Goal: Information Seeking & Learning: Learn about a topic

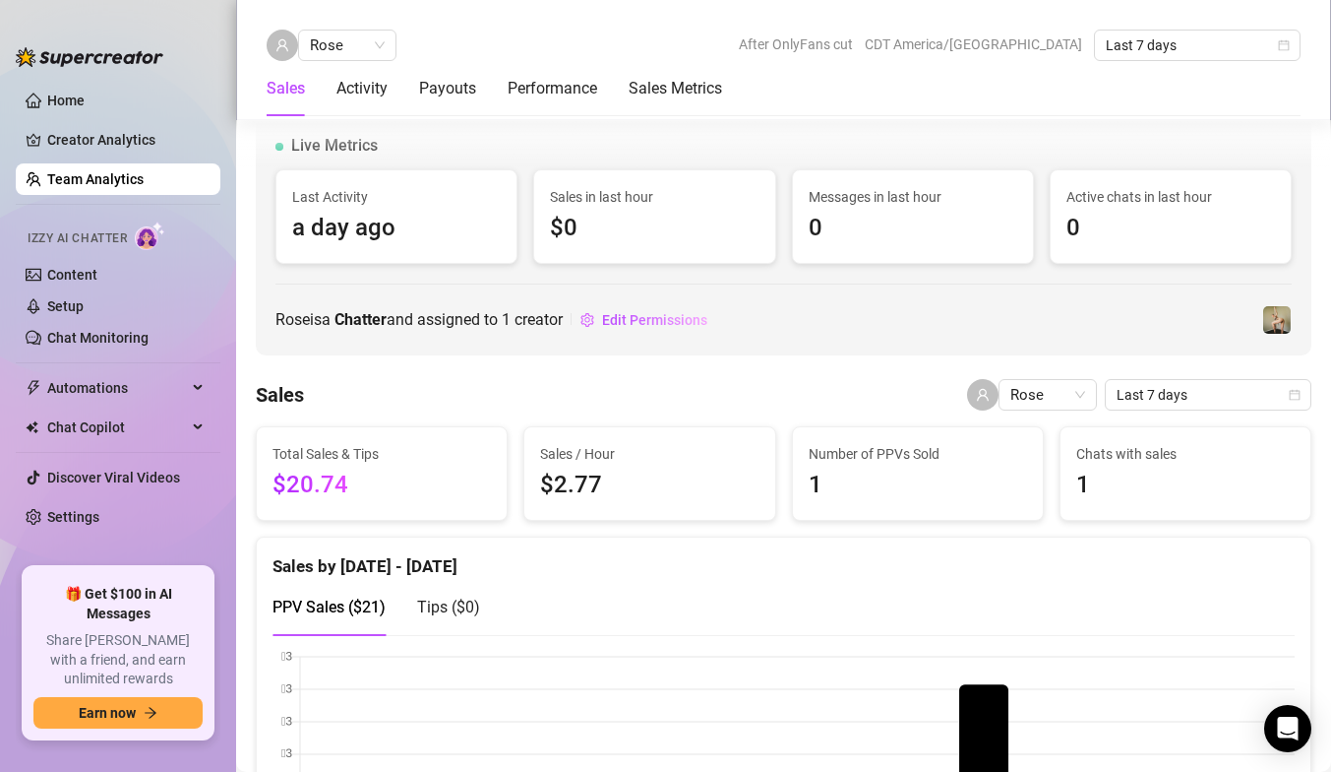
scroll to position [866, 0]
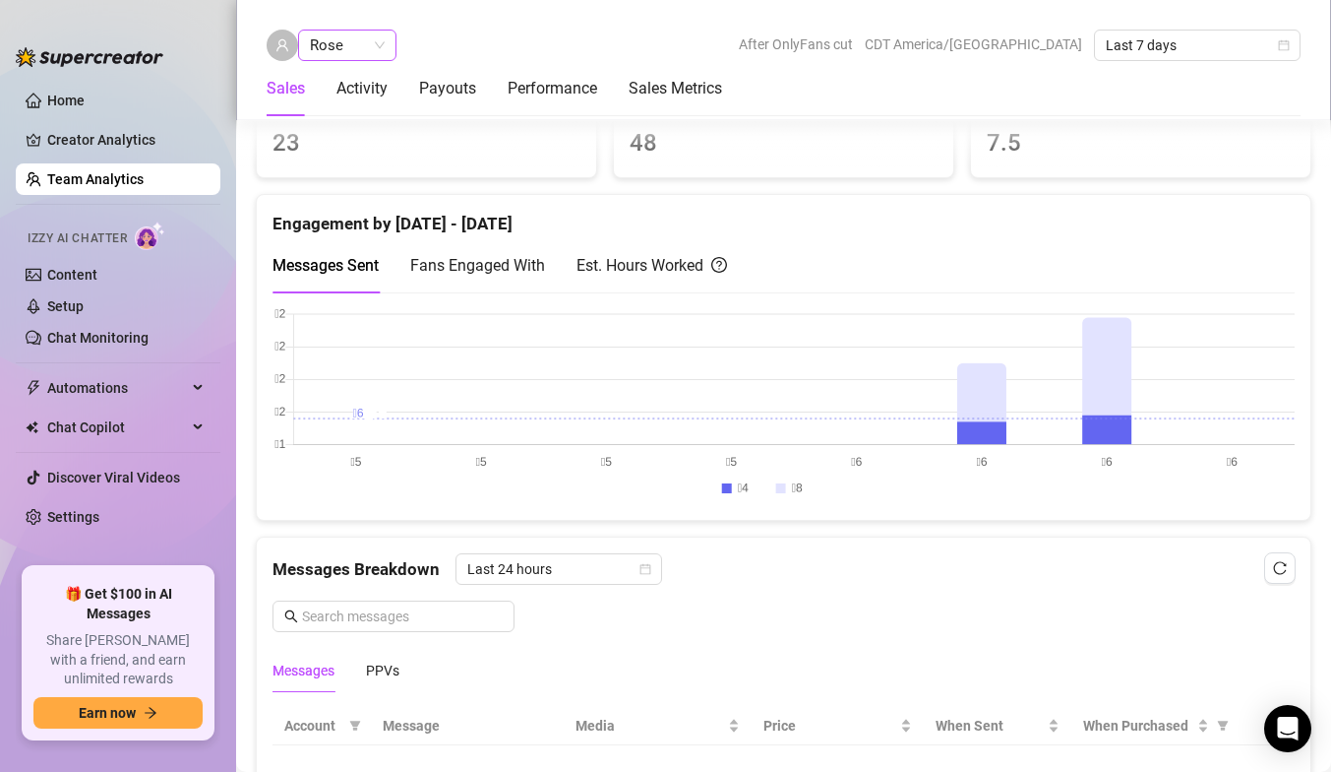
click at [383, 50] on span "Rose" at bounding box center [347, 46] width 75 height 30
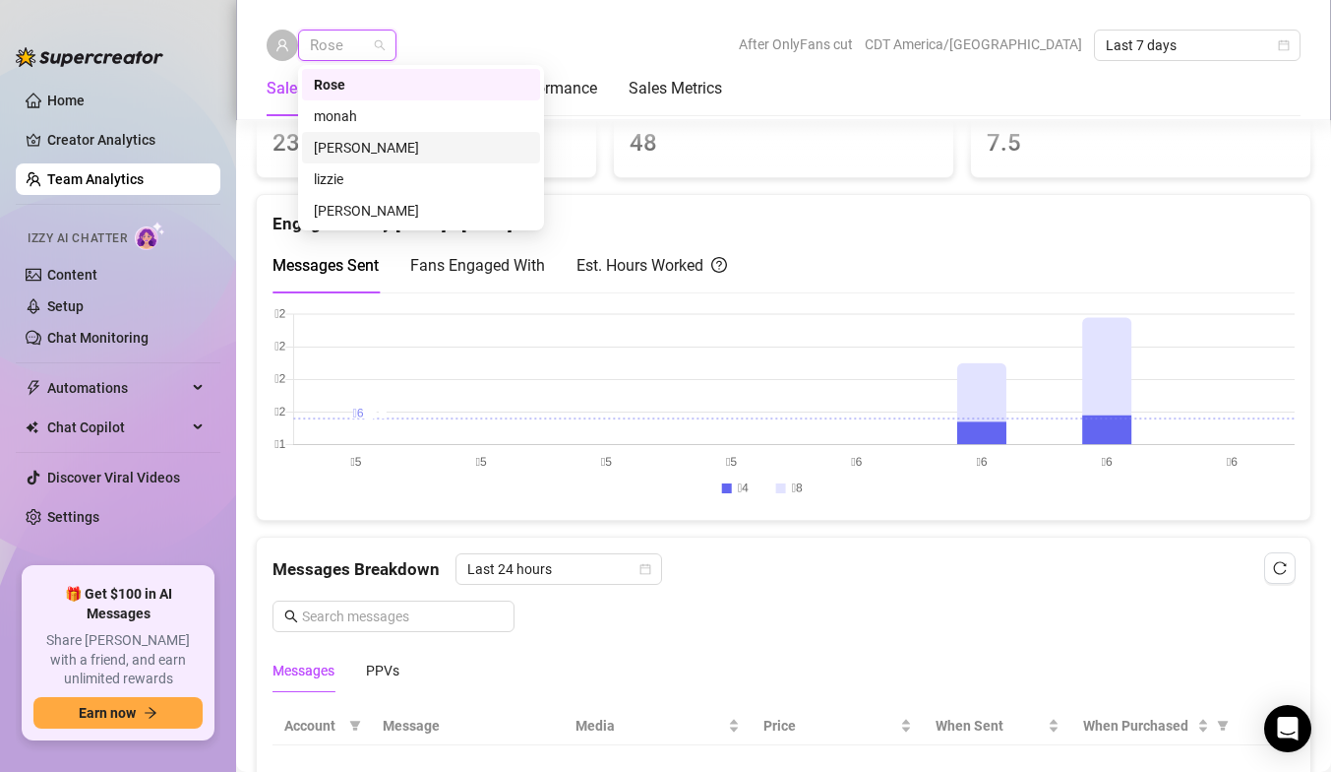
click at [384, 149] on div "[PERSON_NAME]" at bounding box center [421, 148] width 215 height 22
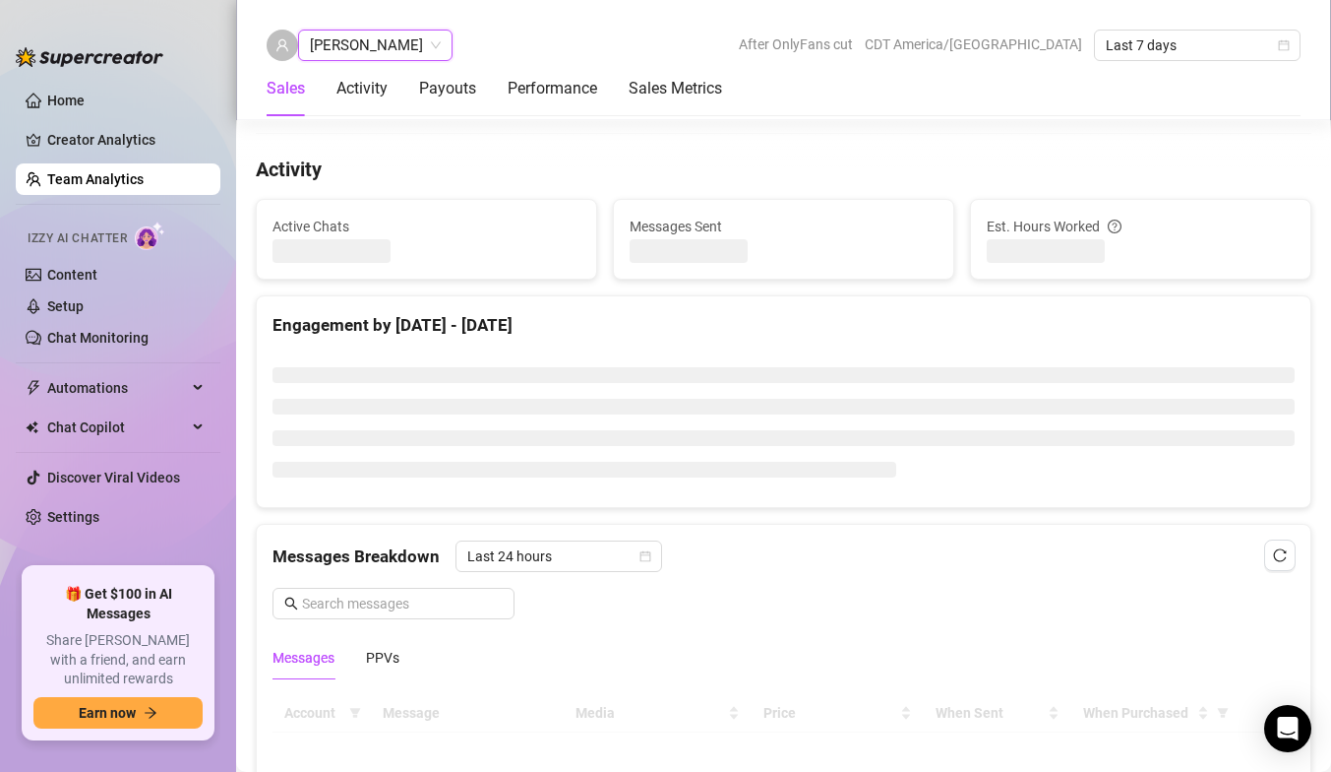
scroll to position [891, 0]
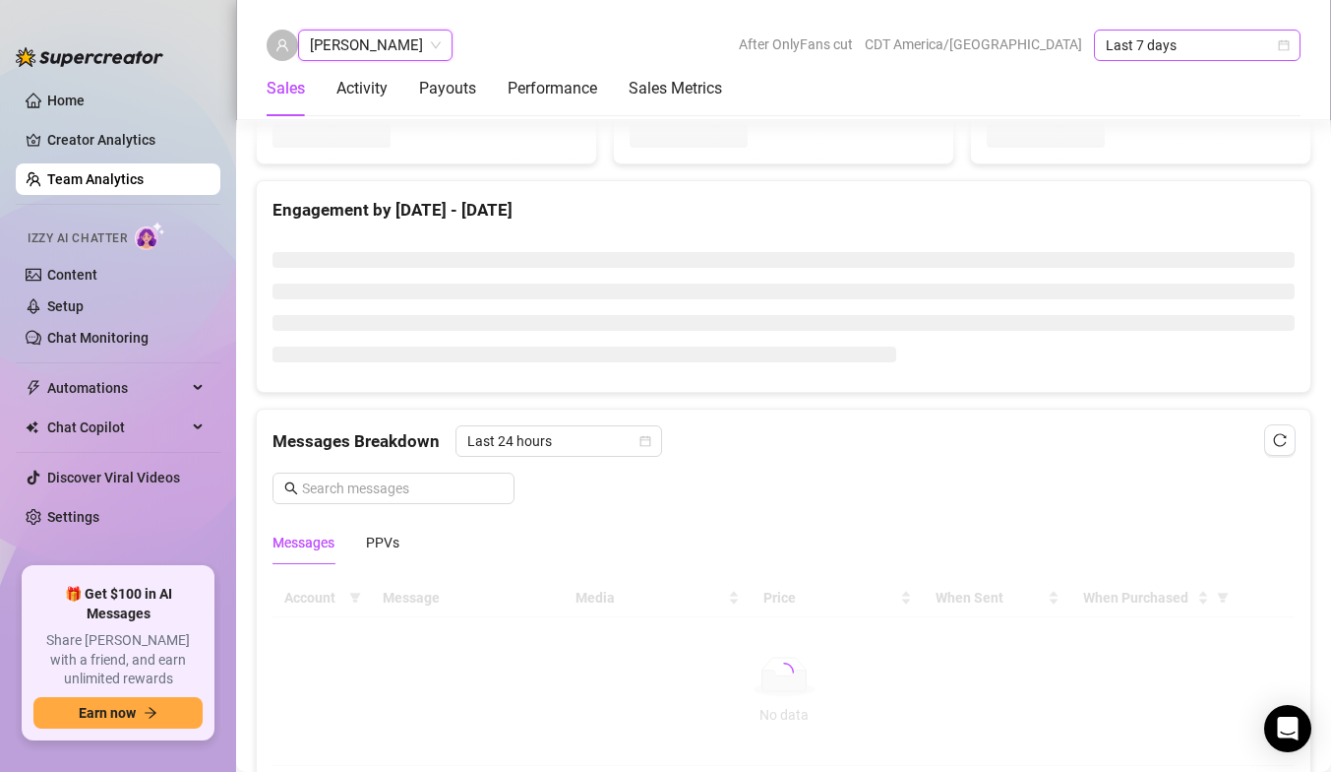
click at [1177, 45] on span "Last 7 days" at bounding box center [1197, 46] width 183 height 30
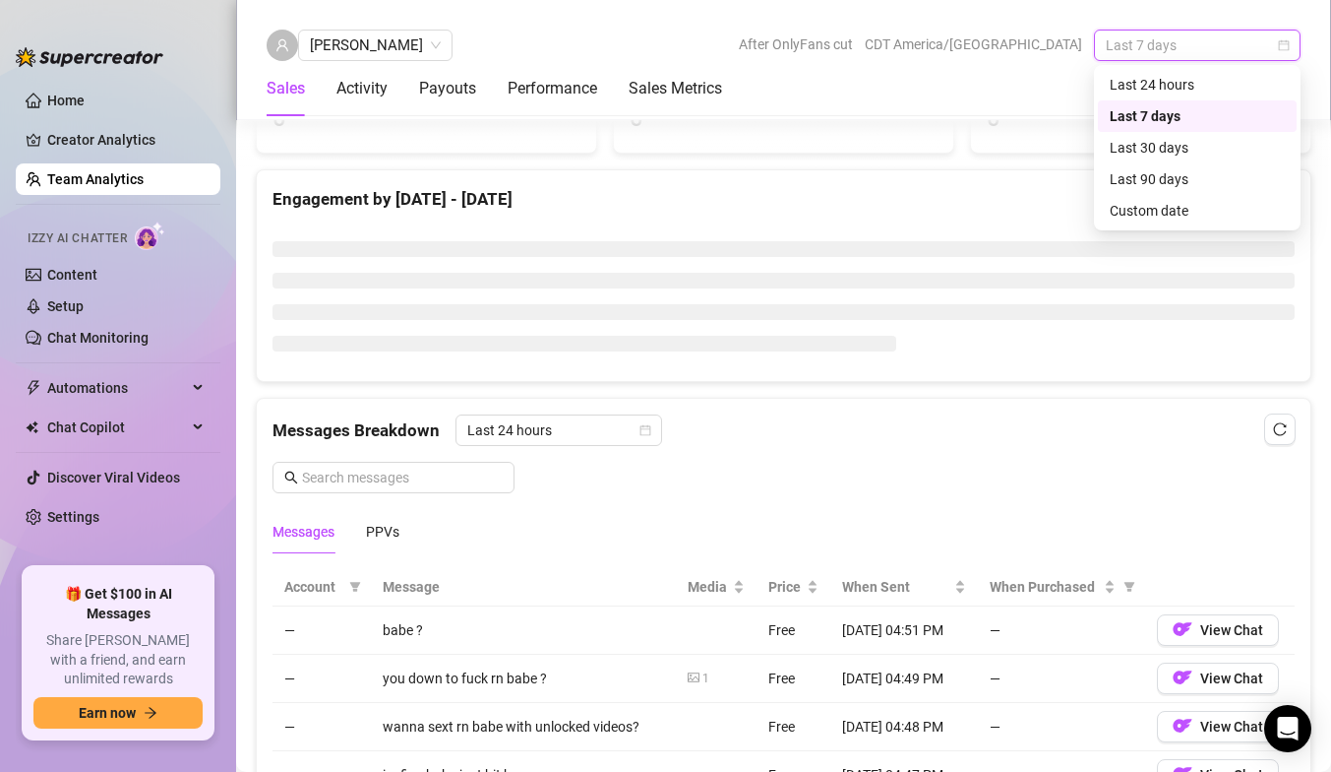
scroll to position [866, 0]
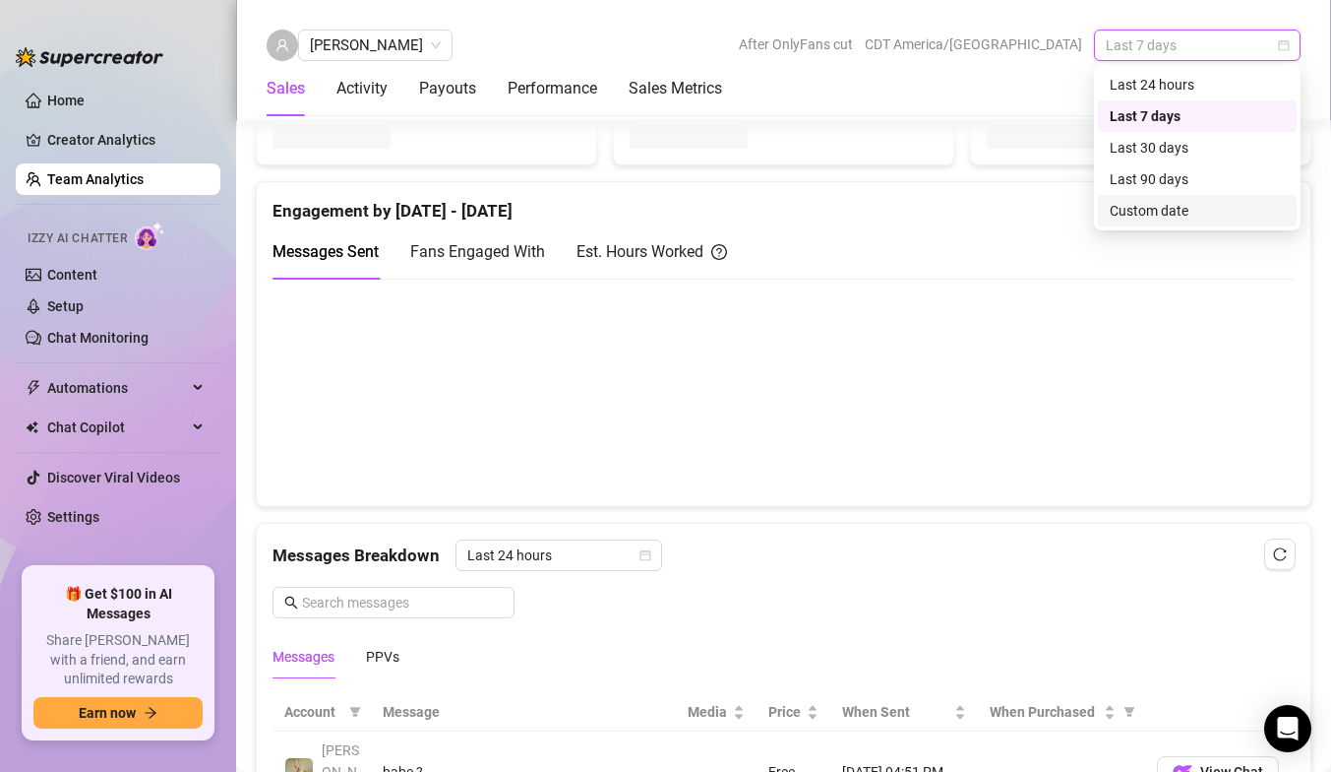
click at [1142, 209] on div "Custom date" at bounding box center [1197, 211] width 175 height 22
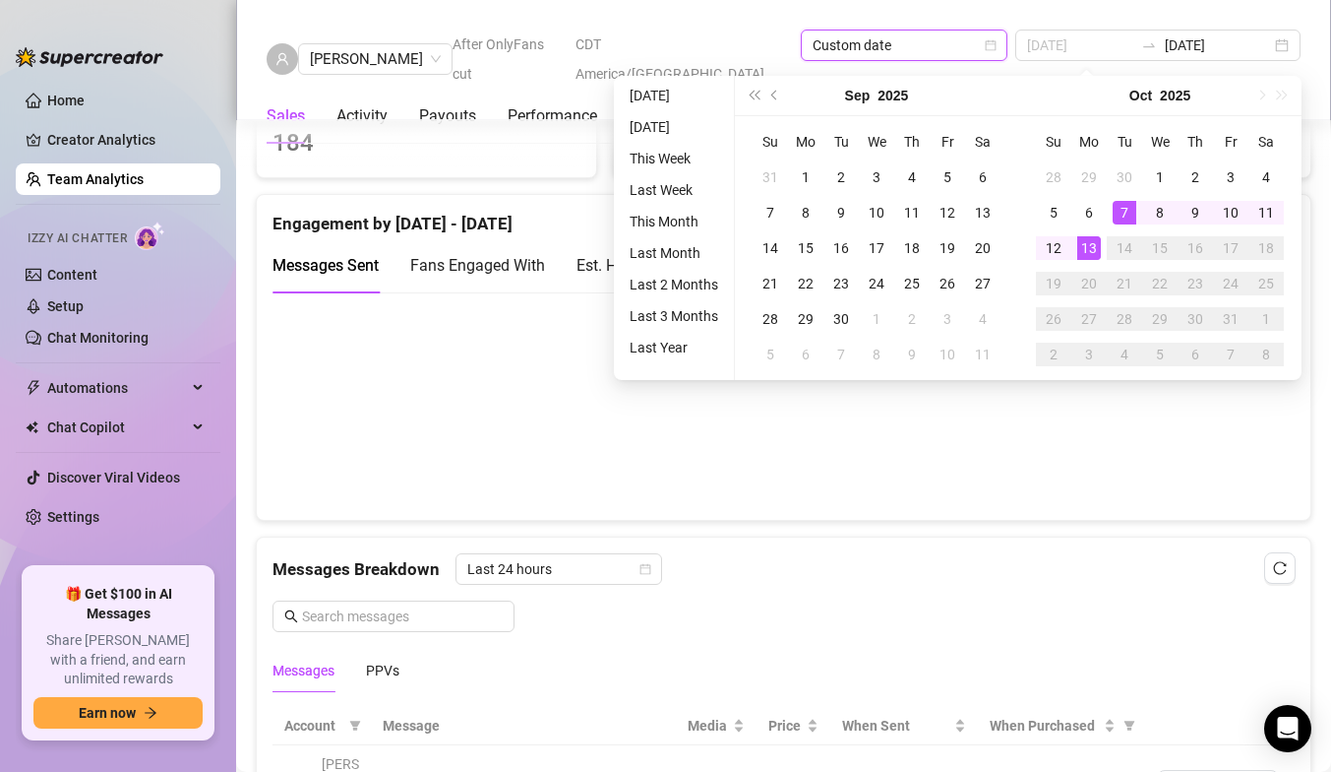
type input "[DATE]"
click at [1086, 205] on div "6" at bounding box center [1090, 213] width 24 height 24
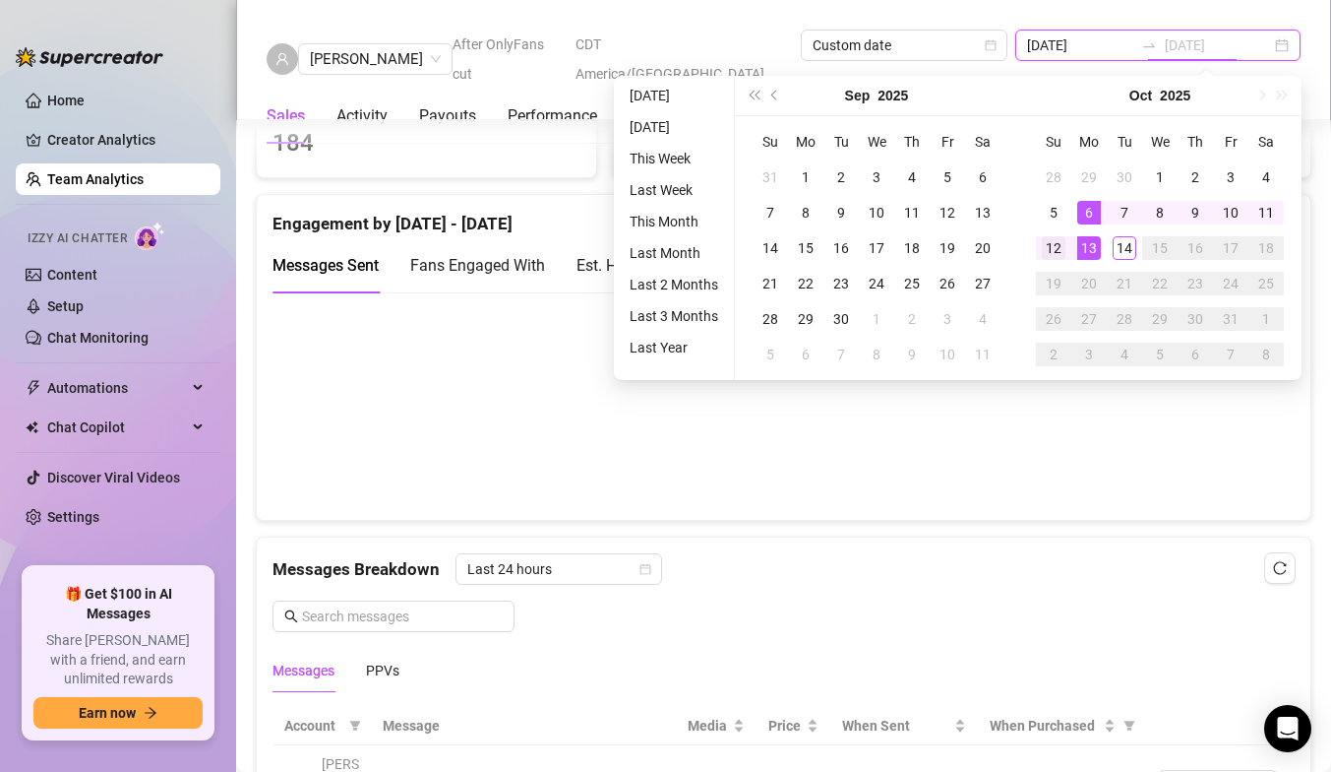
type input "[DATE]"
click at [1056, 245] on div "12" at bounding box center [1054, 248] width 24 height 24
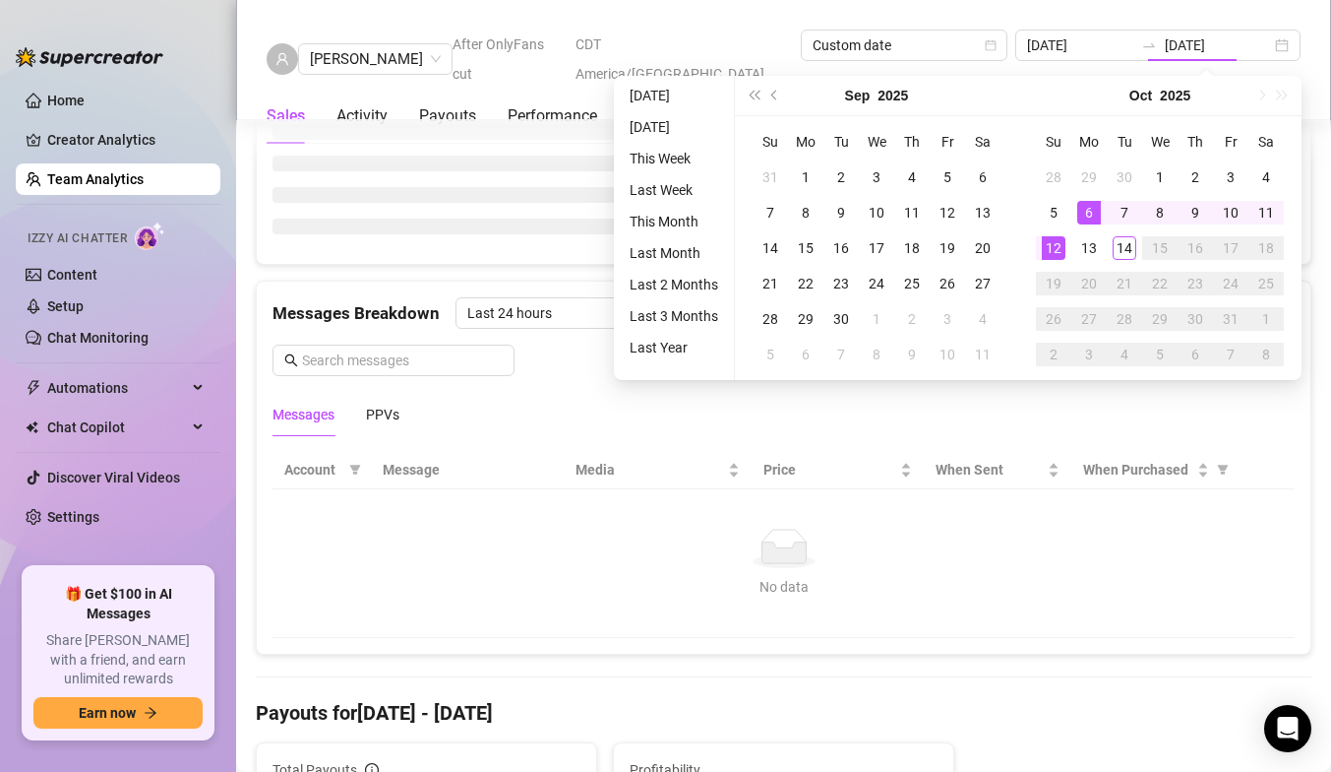
type input "[DATE]"
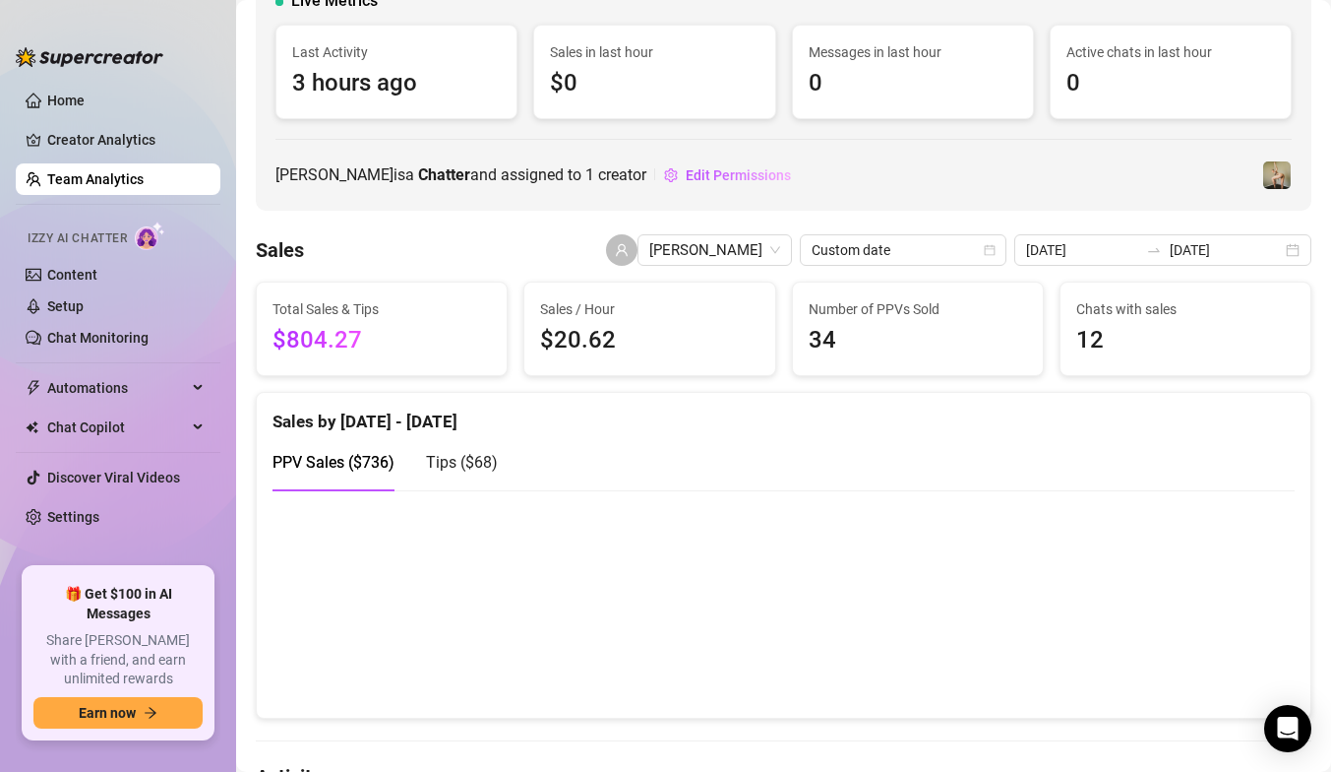
scroll to position [146, 0]
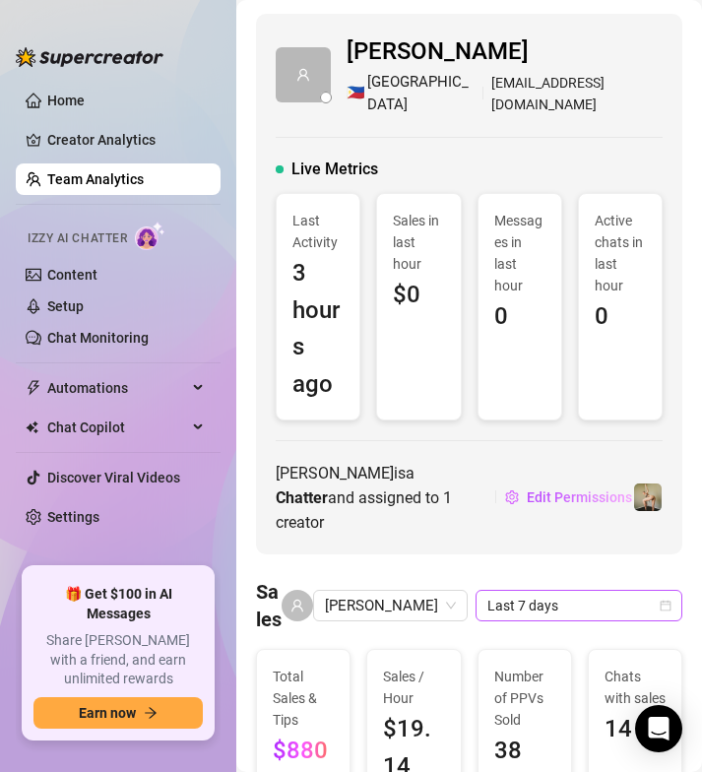
click at [663, 599] on icon "calendar" at bounding box center [665, 605] width 12 height 12
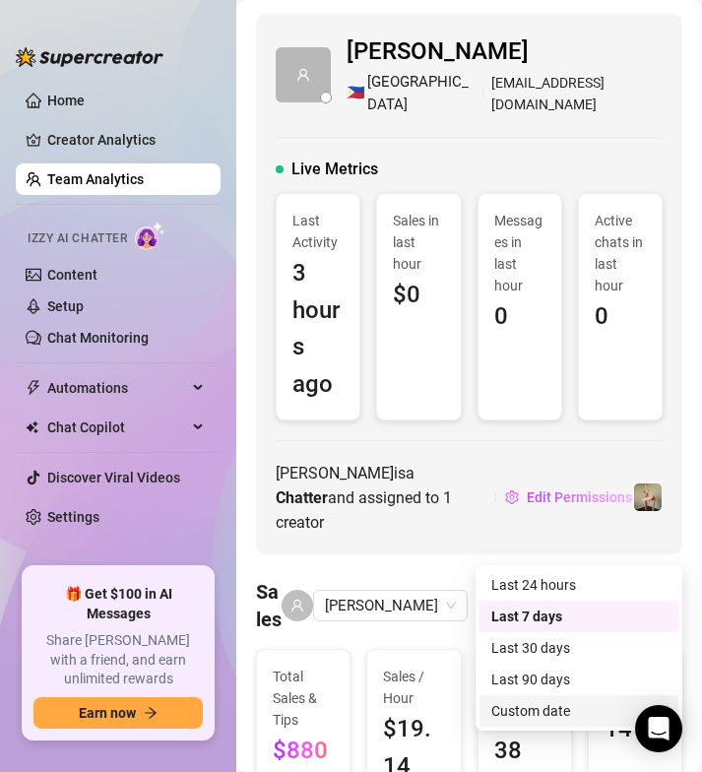
click at [545, 708] on div "Custom date" at bounding box center [578, 711] width 175 height 22
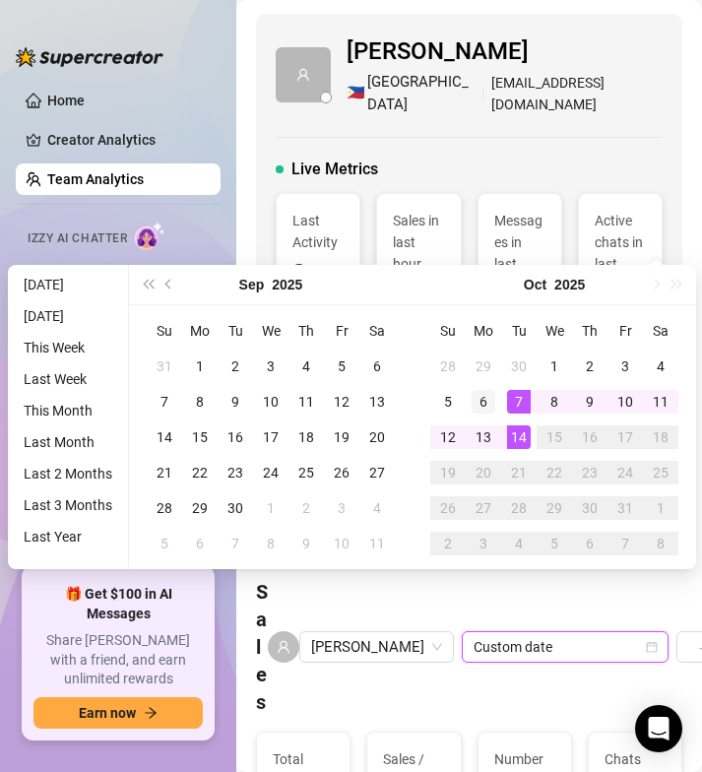
type input "[DATE]"
click at [480, 396] on div "6" at bounding box center [483, 402] width 24 height 24
type input "[DATE]"
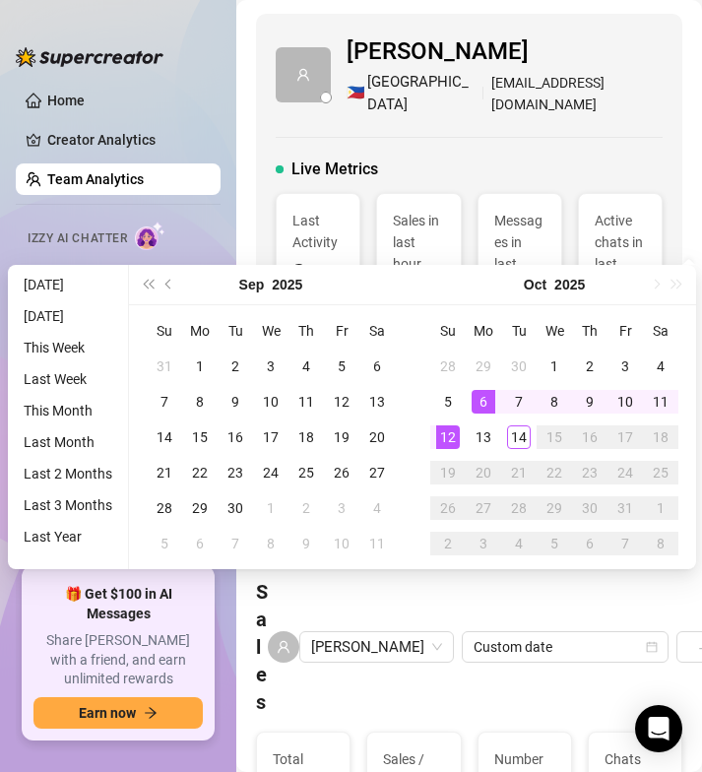
click at [446, 438] on div "12" at bounding box center [448, 437] width 24 height 24
type input "[DATE]"
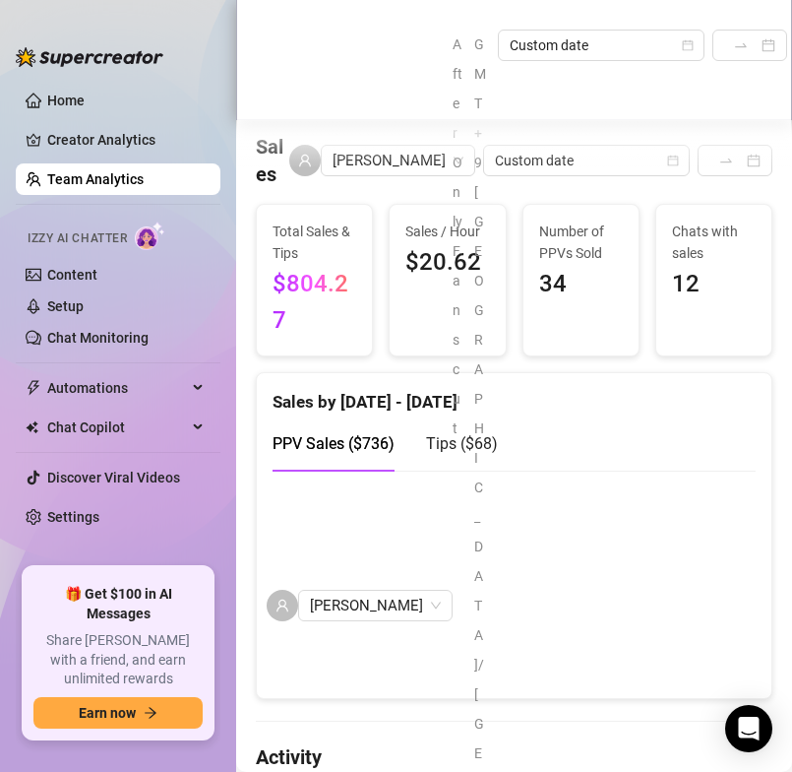
scroll to position [503, 0]
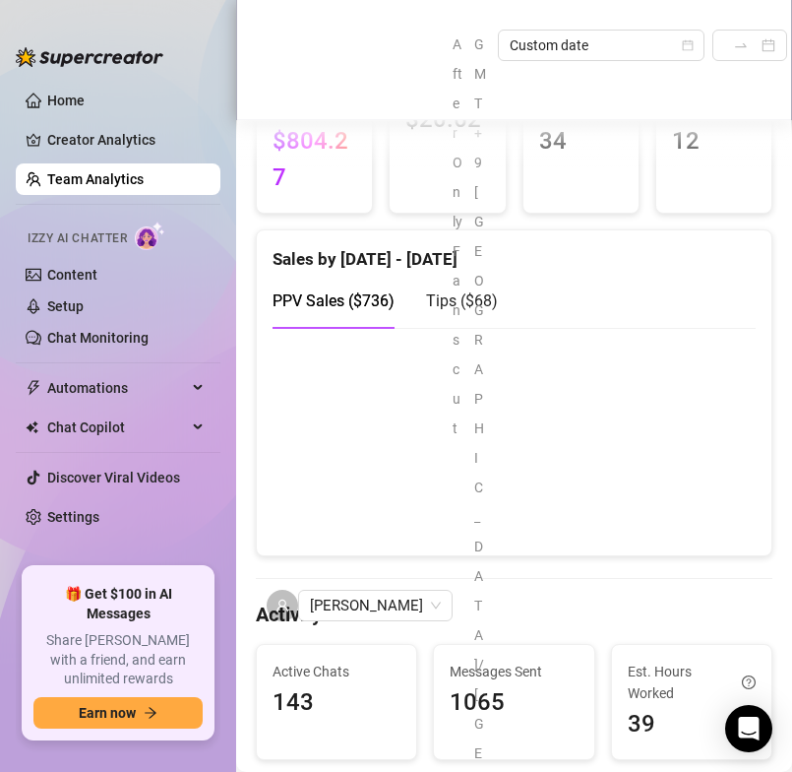
click at [701, 342] on canvas at bounding box center [514, 440] width 483 height 197
click at [668, 373] on canvas at bounding box center [514, 440] width 483 height 197
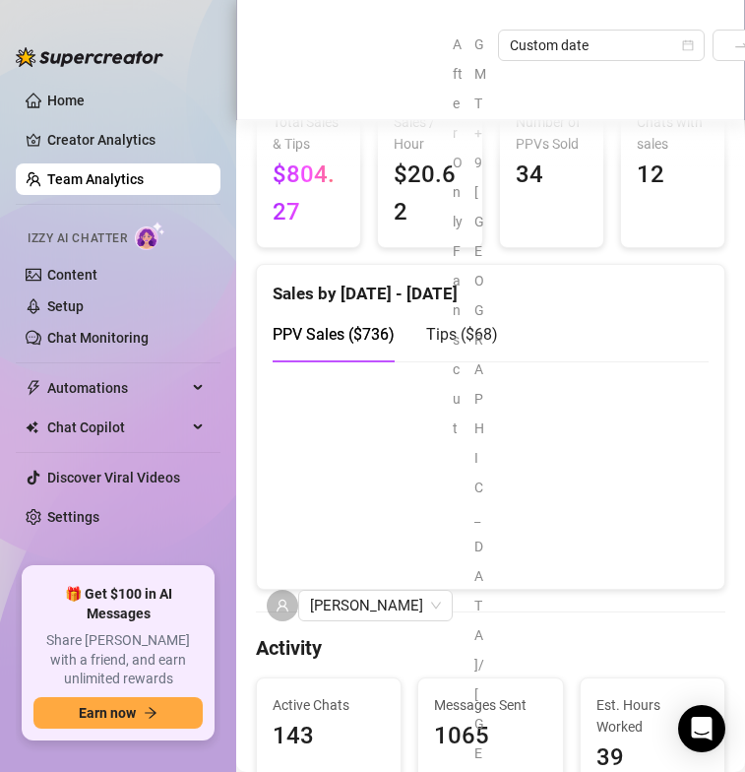
scroll to position [537, 0]
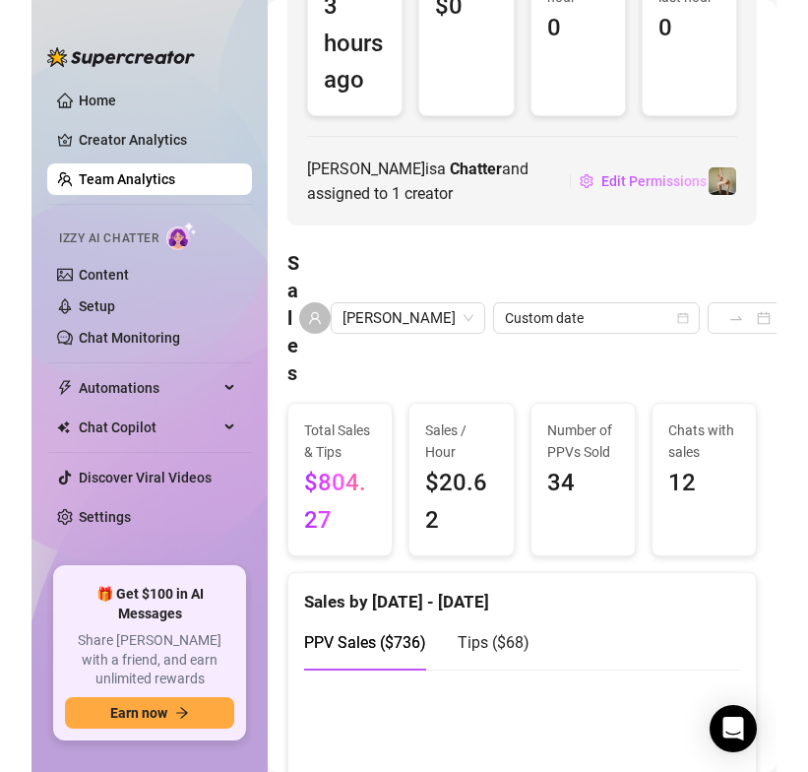
scroll to position [425, 0]
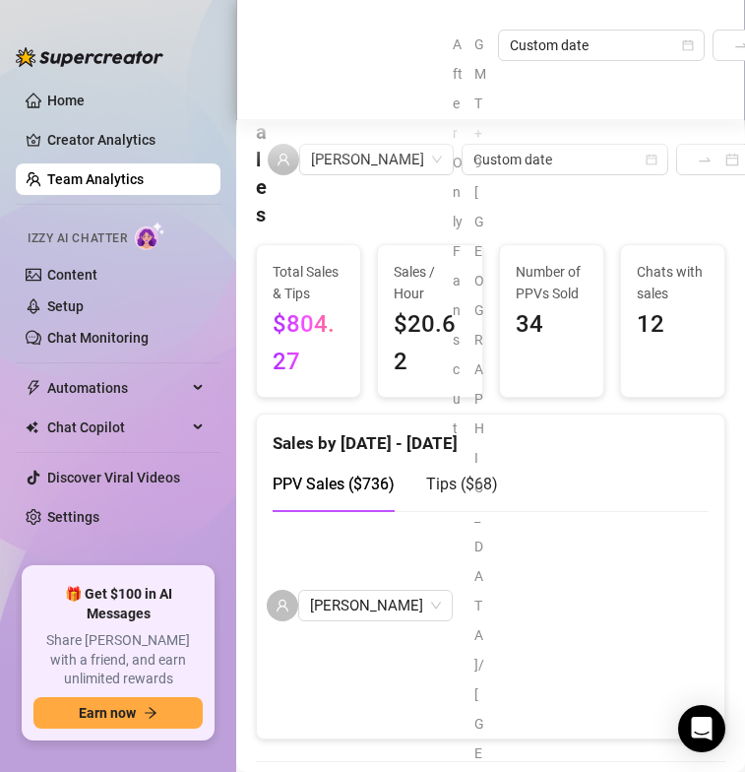
click at [346, 377] on div "toni After OnlyFans cut GMT+9 Asia/Tokyo Custom date 2025-10-06 2025-10-12" at bounding box center [491, 605] width 448 height 1151
click at [378, 568] on canvas at bounding box center [491, 623] width 436 height 197
click at [452, 574] on canvas at bounding box center [491, 623] width 436 height 197
click at [497, 568] on canvas at bounding box center [491, 623] width 436 height 197
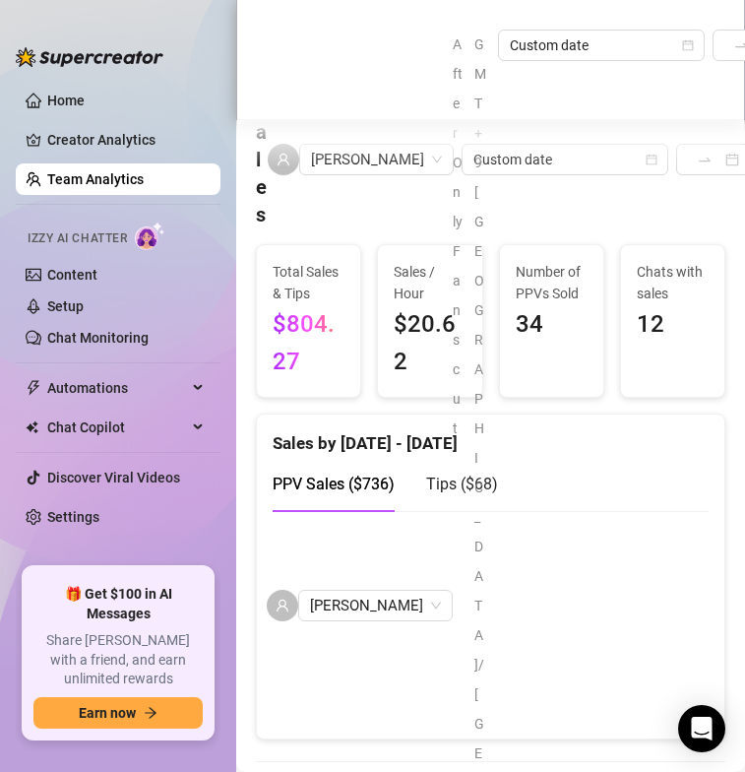
click at [563, 575] on canvas at bounding box center [491, 623] width 436 height 197
click at [681, 578] on canvas at bounding box center [491, 623] width 436 height 197
click at [679, 572] on canvas at bounding box center [491, 623] width 436 height 197
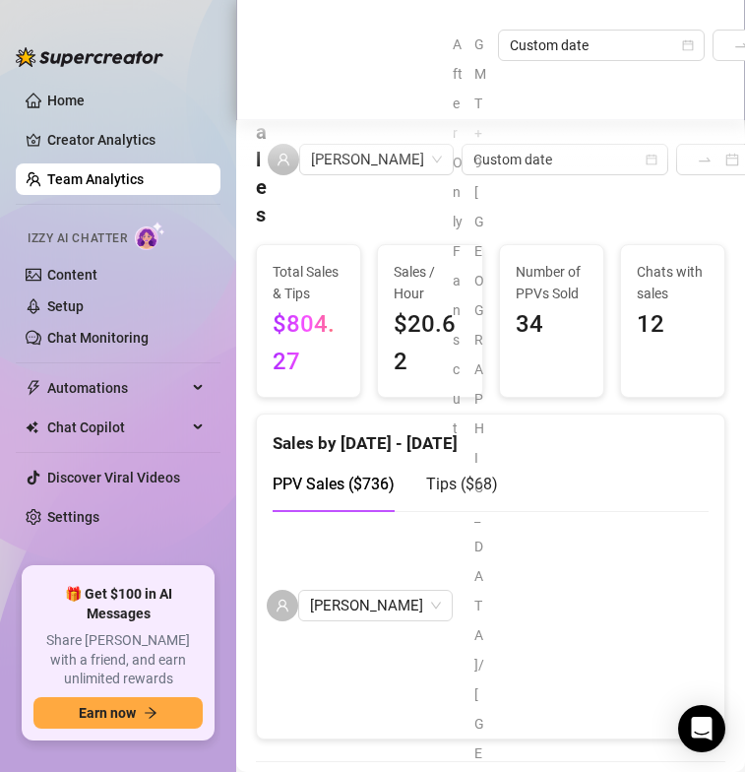
click at [679, 572] on canvas at bounding box center [491, 623] width 436 height 197
click at [453, 373] on div "After OnlyFans cut GMT+9 Asia/Tokyo Custom date 2025-10-06 2025-10-12" at bounding box center [620, 605] width 335 height 1151
click at [469, 370] on div "After OnlyFans cut GMT+9 Asia/Tokyo Custom date 2025-10-06 2025-10-12" at bounding box center [620, 605] width 335 height 1151
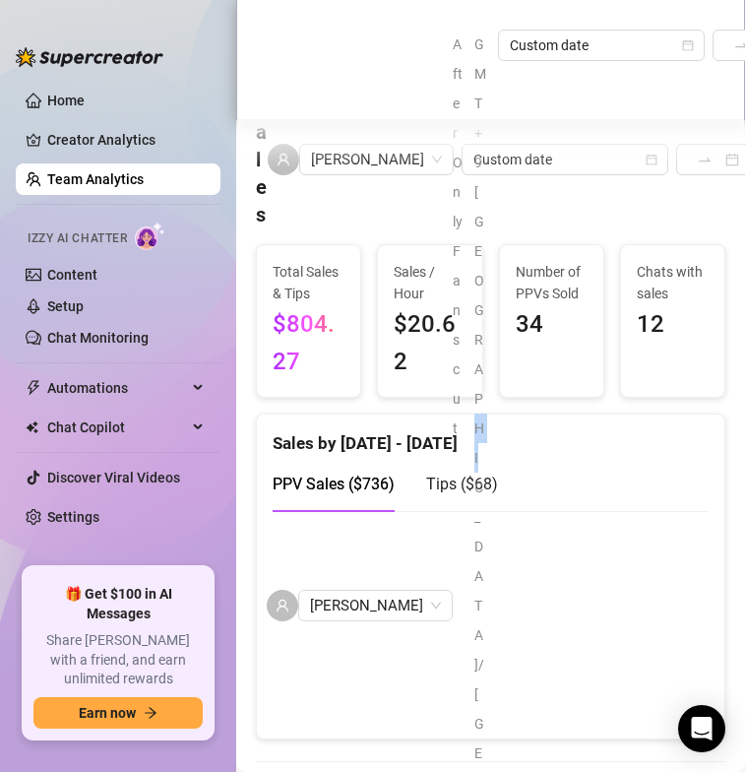
click at [467, 380] on div "After OnlyFans cut GMT+9 Asia/Tokyo Custom date 2025-10-06 2025-10-12" at bounding box center [620, 605] width 335 height 1151
click at [587, 371] on div "After OnlyFans cut GMT+9 Asia/Tokyo Custom date 2025-10-06 2025-10-12" at bounding box center [620, 605] width 335 height 1151
click at [545, 396] on div "After OnlyFans cut GMT+9 Asia/Tokyo Custom date 2025-10-06 2025-10-12" at bounding box center [620, 605] width 335 height 1151
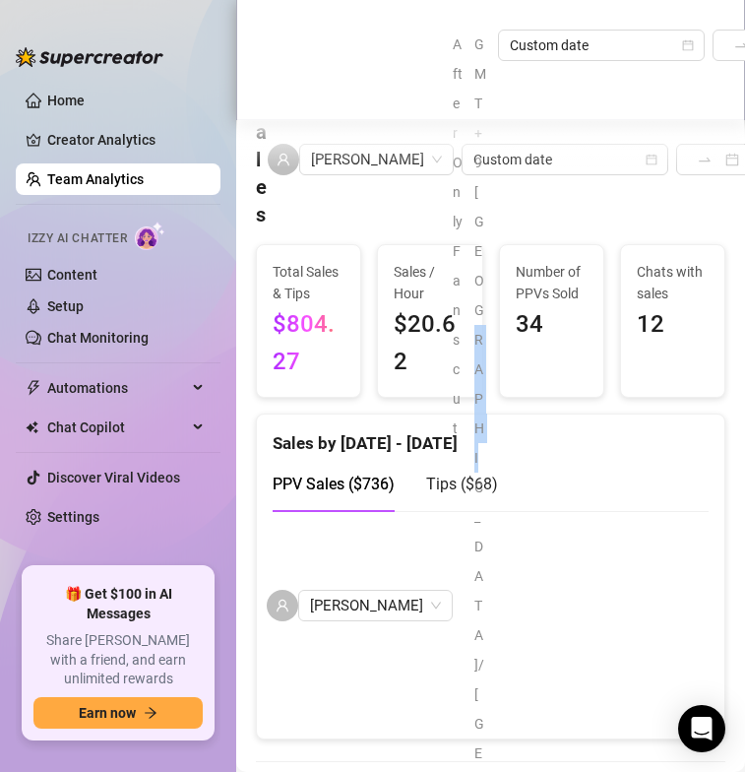
click at [453, 372] on div "After OnlyFans cut GMT+9 Asia/Tokyo Custom date 2025-10-06 2025-10-12" at bounding box center [620, 605] width 335 height 1151
click at [364, 377] on div "toni After OnlyFans cut GMT+9 Asia/Tokyo Custom date 2025-10-06 2025-10-12" at bounding box center [491, 605] width 448 height 1151
click at [493, 378] on div "After OnlyFans cut GMT+9 Asia/Tokyo Custom date 2025-10-06 2025-10-12" at bounding box center [620, 605] width 335 height 1151
click at [557, 574] on canvas at bounding box center [491, 623] width 436 height 197
click at [576, 379] on div "After OnlyFans cut GMT+9 Asia/Tokyo Custom date 2025-10-06 2025-10-12" at bounding box center [620, 605] width 335 height 1151
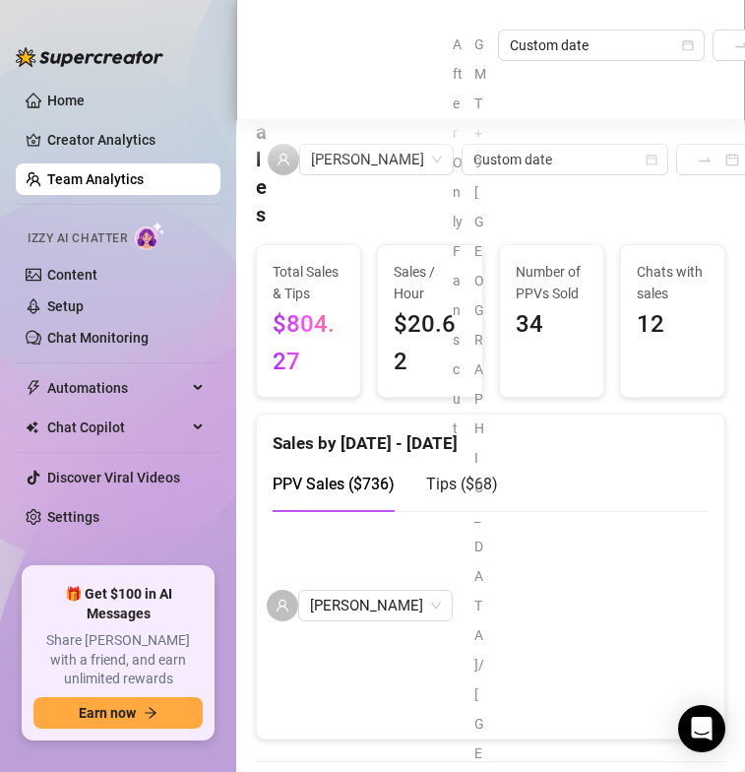
click at [459, 374] on div "After OnlyFans cut GMT+9 Asia/Tokyo Custom date 2025-10-06 2025-10-12" at bounding box center [620, 605] width 335 height 1151
click at [471, 375] on div "After OnlyFans cut GMT+9 Asia/Tokyo Custom date 2025-10-06 2025-10-12" at bounding box center [620, 605] width 335 height 1151
click at [470, 374] on div "After OnlyFans cut GMT+9 Asia/Tokyo Custom date 2025-10-06 2025-10-12" at bounding box center [620, 605] width 335 height 1151
click at [453, 381] on div "After OnlyFans cut GMT+9 Asia/Tokyo Custom date 2025-10-06 2025-10-12" at bounding box center [620, 605] width 335 height 1151
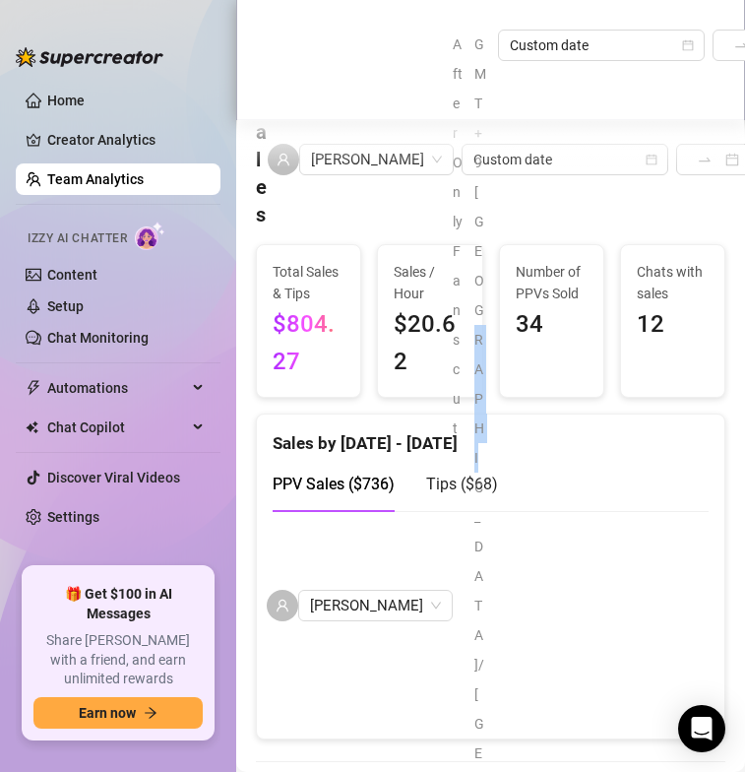
click at [453, 381] on div "After OnlyFans cut GMT+9 Asia/Tokyo Custom date 2025-10-06 2025-10-12" at bounding box center [620, 605] width 335 height 1151
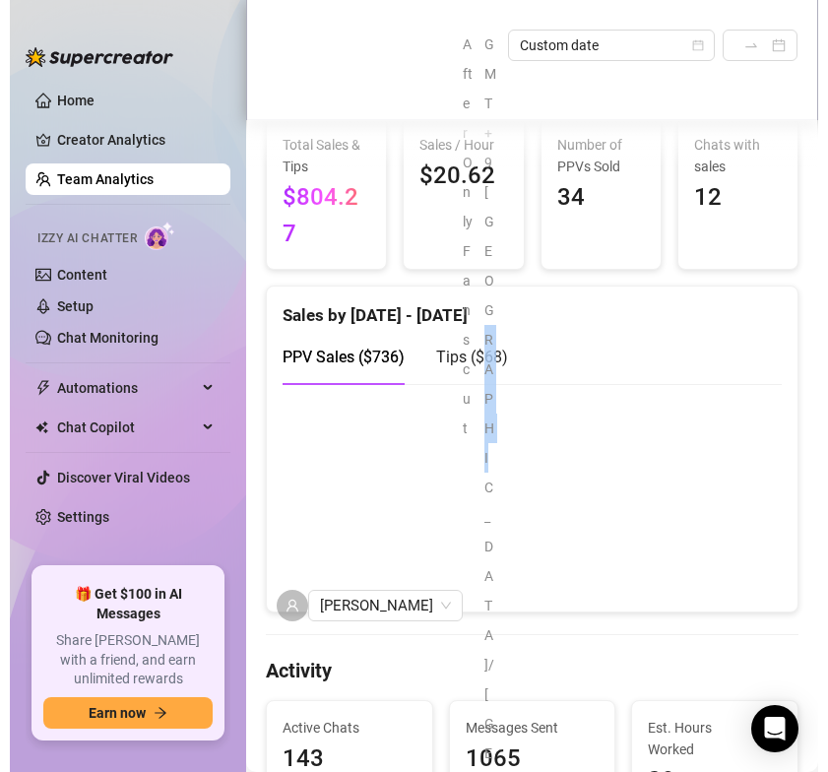
scroll to position [344, 0]
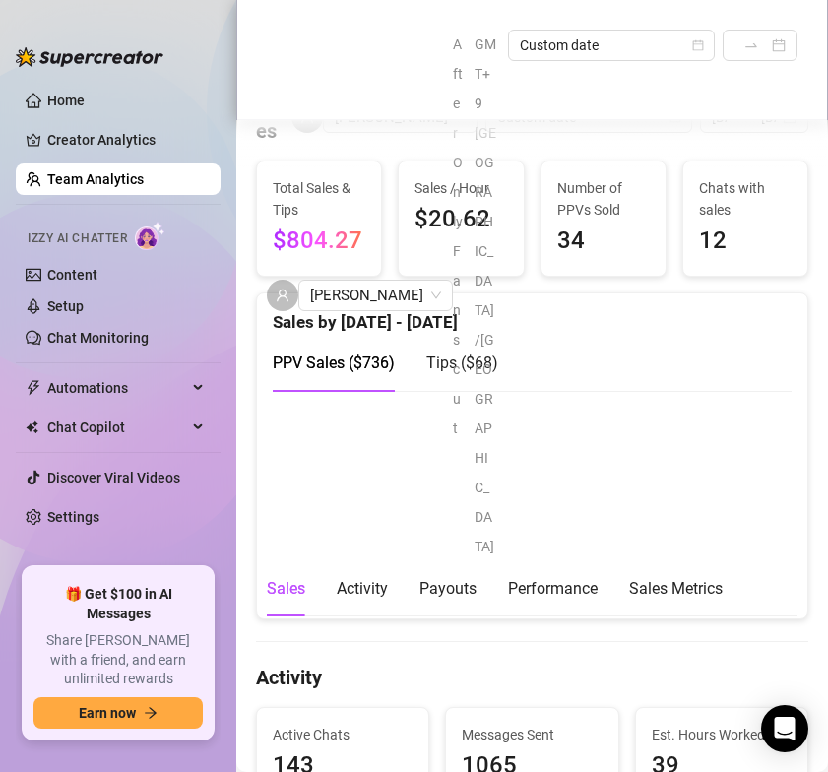
drag, startPoint x: 446, startPoint y: 338, endPoint x: 453, endPoint y: 328, distance: 12.0
click at [448, 353] on span "Tips ( $68 )" at bounding box center [462, 362] width 72 height 19
click at [458, 487] on canvas at bounding box center [532, 503] width 519 height 197
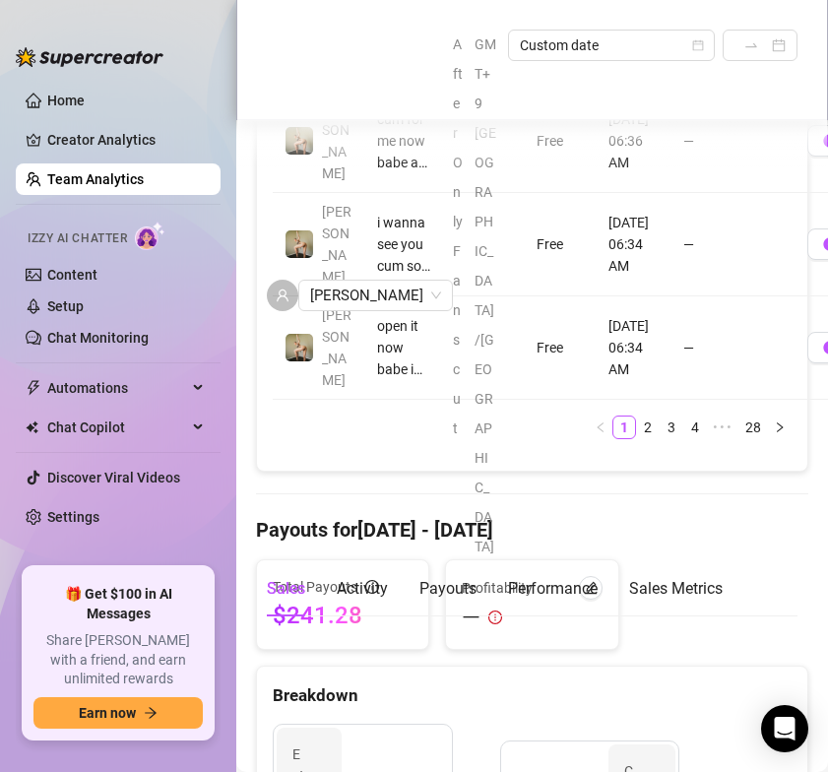
scroll to position [2320, 0]
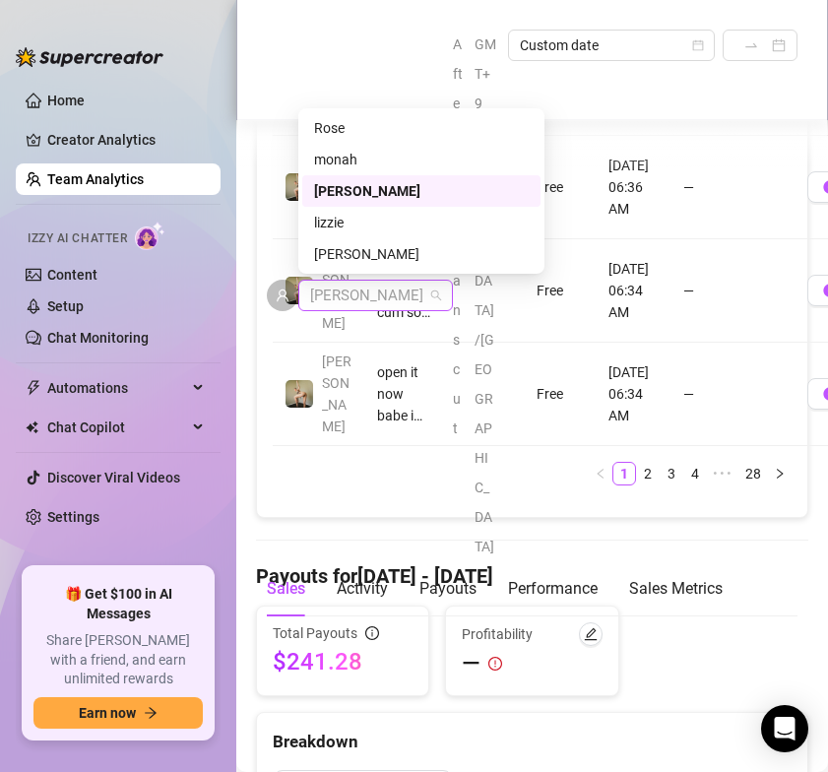
click at [379, 280] on span "[PERSON_NAME]" at bounding box center [375, 295] width 131 height 30
click at [362, 222] on div "lizzie" at bounding box center [421, 223] width 215 height 22
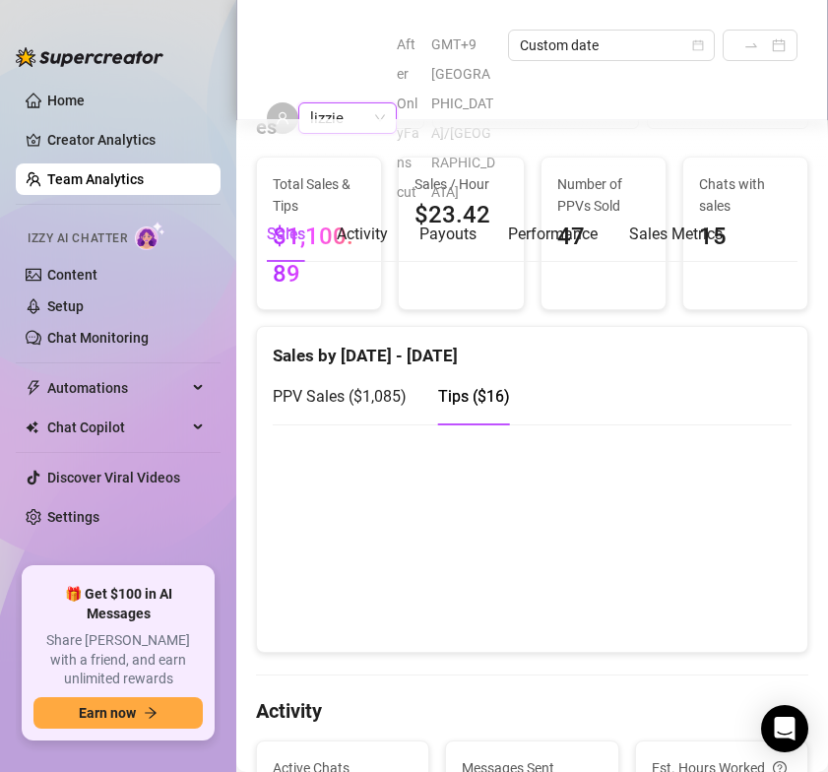
scroll to position [416, 0]
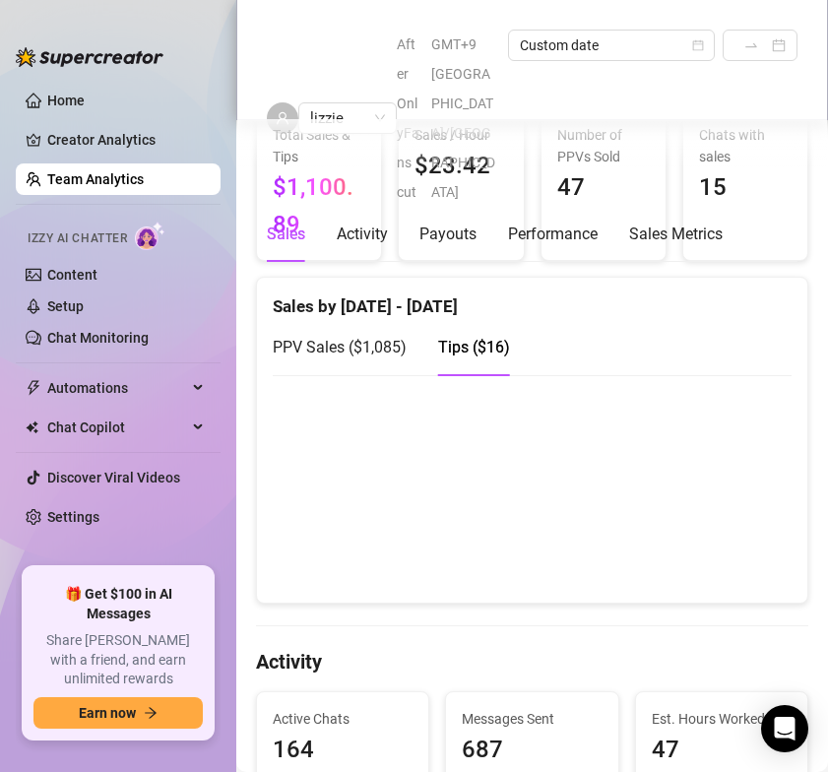
click at [355, 348] on span "PPV Sales ( $1,085 )" at bounding box center [340, 347] width 134 height 19
click at [351, 522] on canvas at bounding box center [532, 488] width 519 height 197
click at [473, 544] on canvas at bounding box center [532, 488] width 519 height 197
click at [550, 534] on canvas at bounding box center [532, 488] width 519 height 197
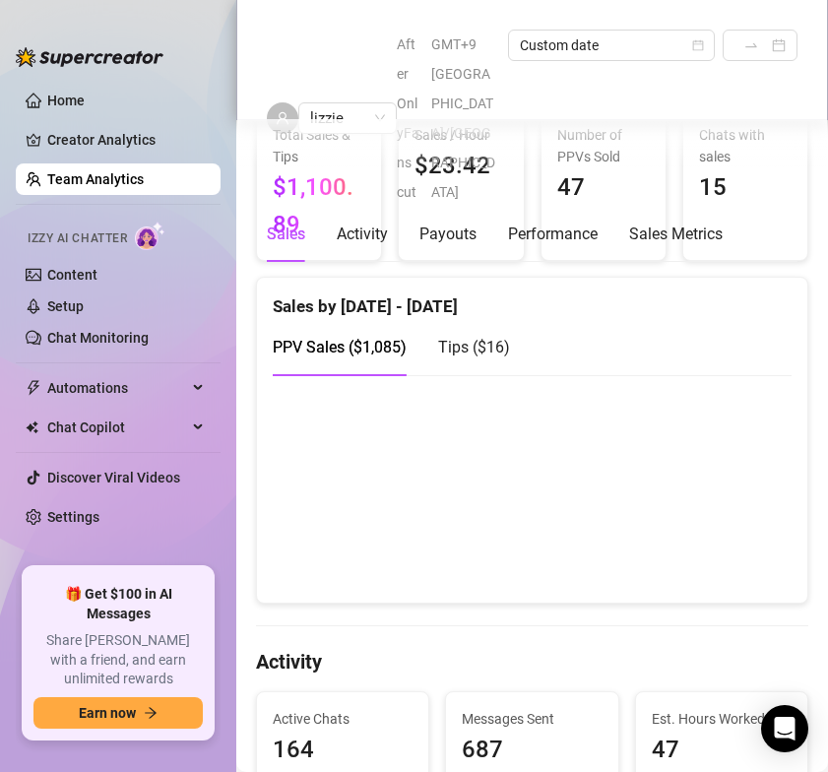
click at [549, 535] on canvas at bounding box center [532, 488] width 519 height 197
click at [616, 527] on canvas at bounding box center [532, 488] width 519 height 197
click at [701, 525] on canvas at bounding box center [532, 488] width 519 height 197
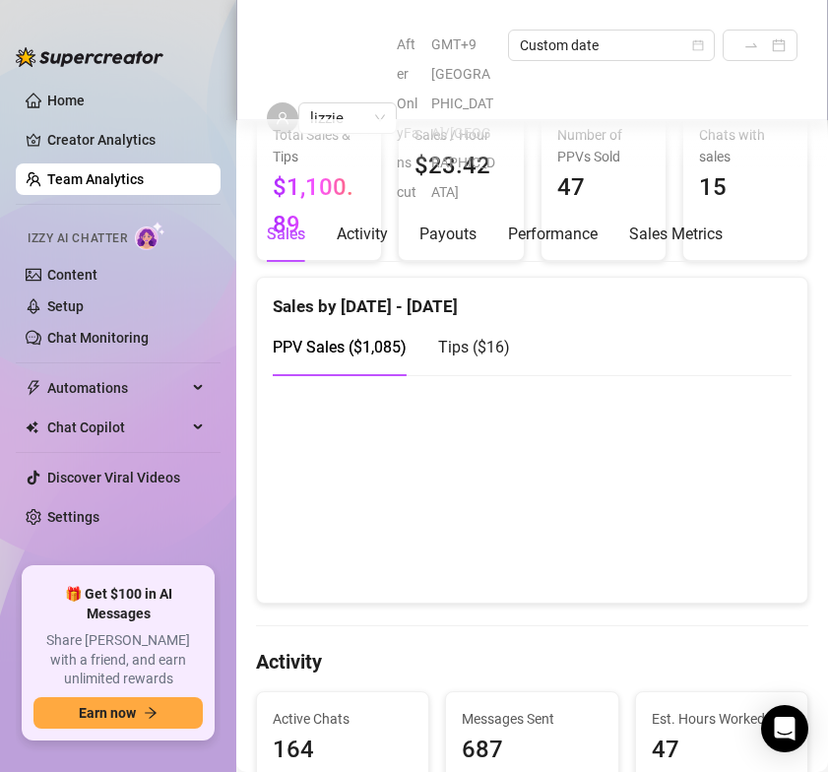
click at [701, 524] on canvas at bounding box center [532, 488] width 519 height 197
click at [455, 349] on span "Tips ( $16 )" at bounding box center [474, 347] width 72 height 19
click at [620, 455] on canvas at bounding box center [532, 488] width 519 height 197
click at [374, 103] on span "lizzie" at bounding box center [347, 118] width 75 height 30
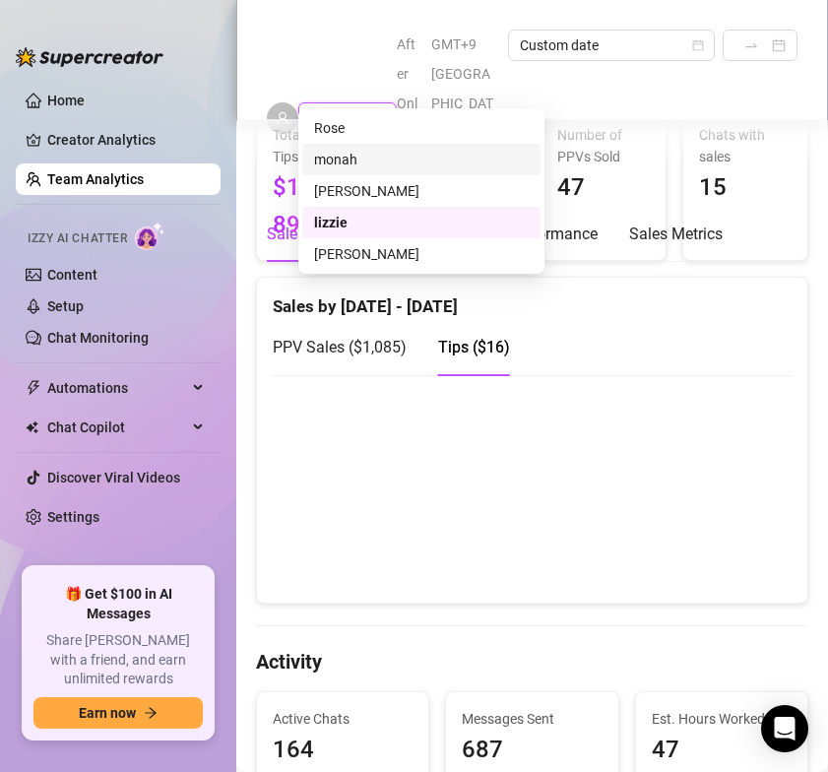
click at [368, 159] on div "monah" at bounding box center [421, 160] width 215 height 22
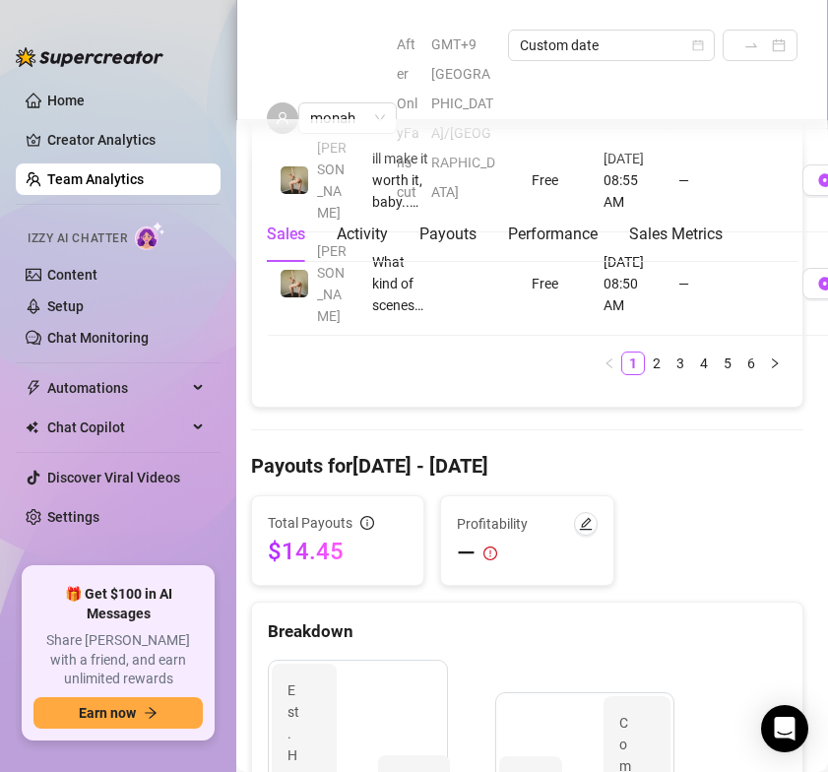
scroll to position [2450, 5]
click at [347, 103] on span "monah" at bounding box center [347, 118] width 75 height 30
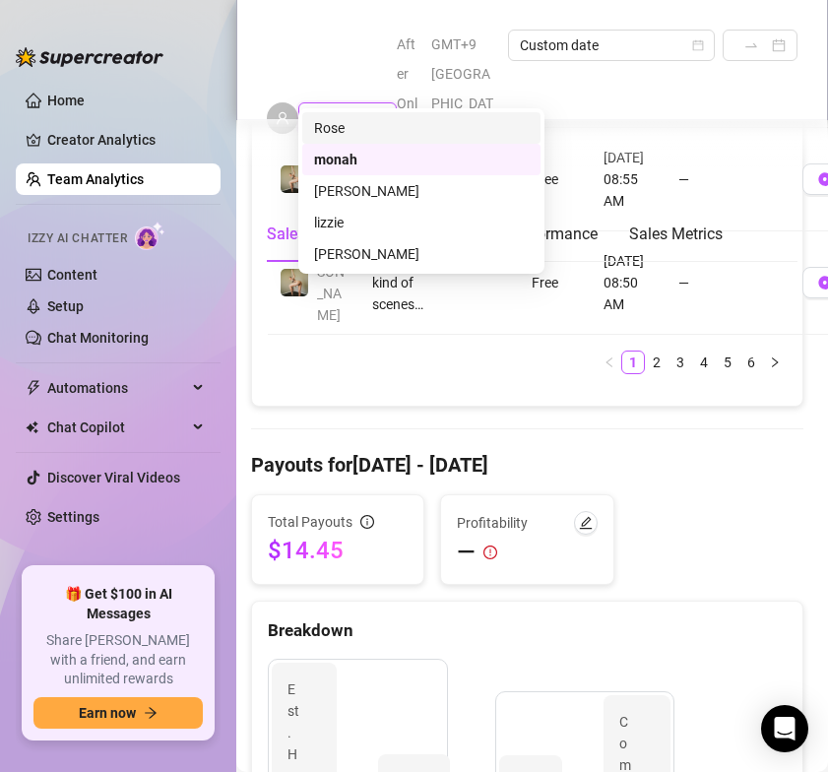
click at [347, 113] on div "Rose" at bounding box center [421, 127] width 238 height 31
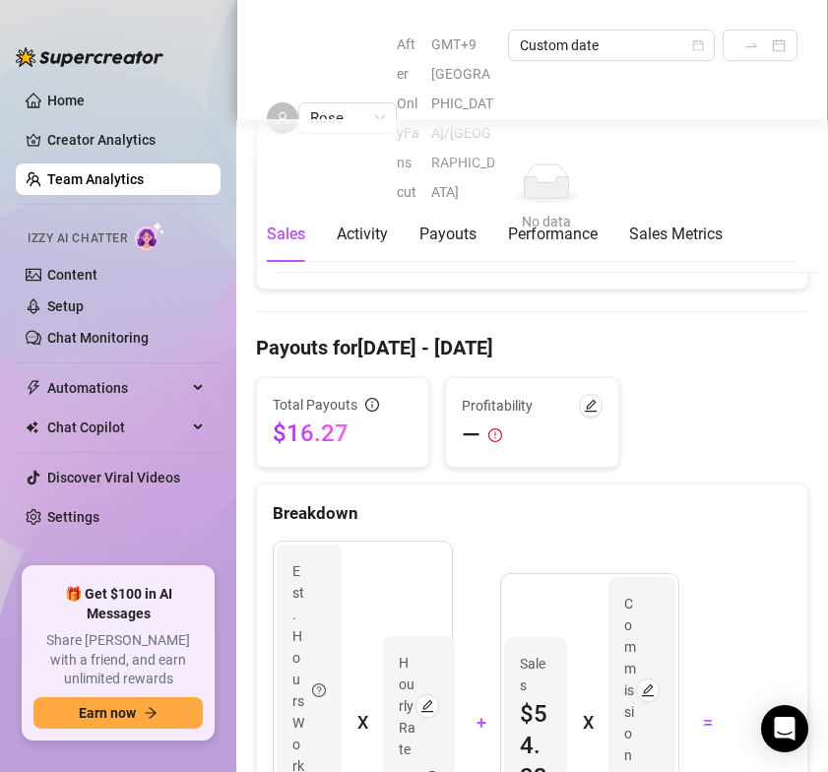
scroll to position [1692, 0]
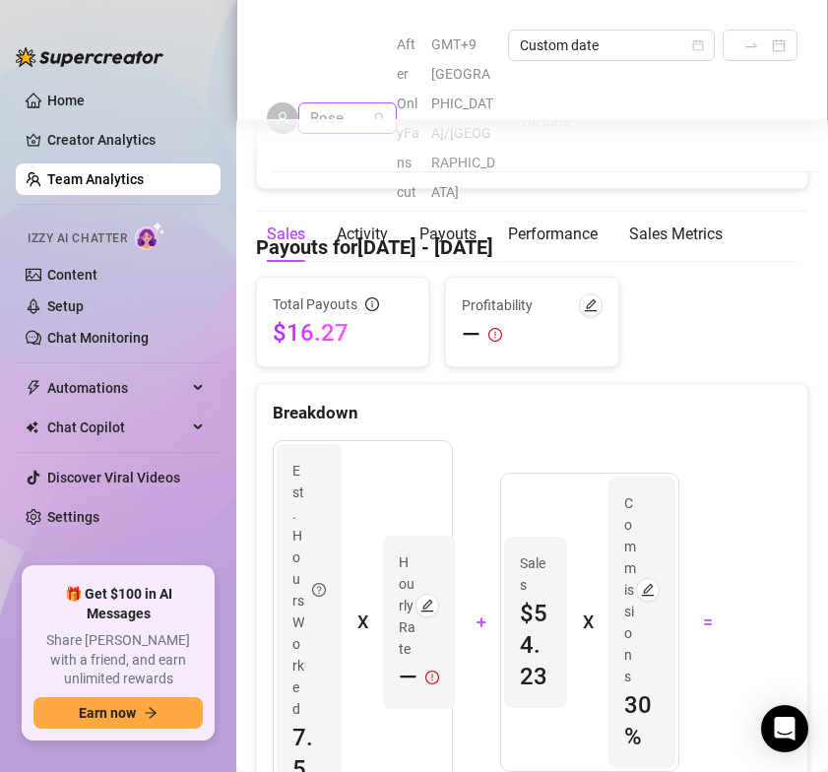
click at [375, 103] on span "Rose" at bounding box center [347, 118] width 75 height 30
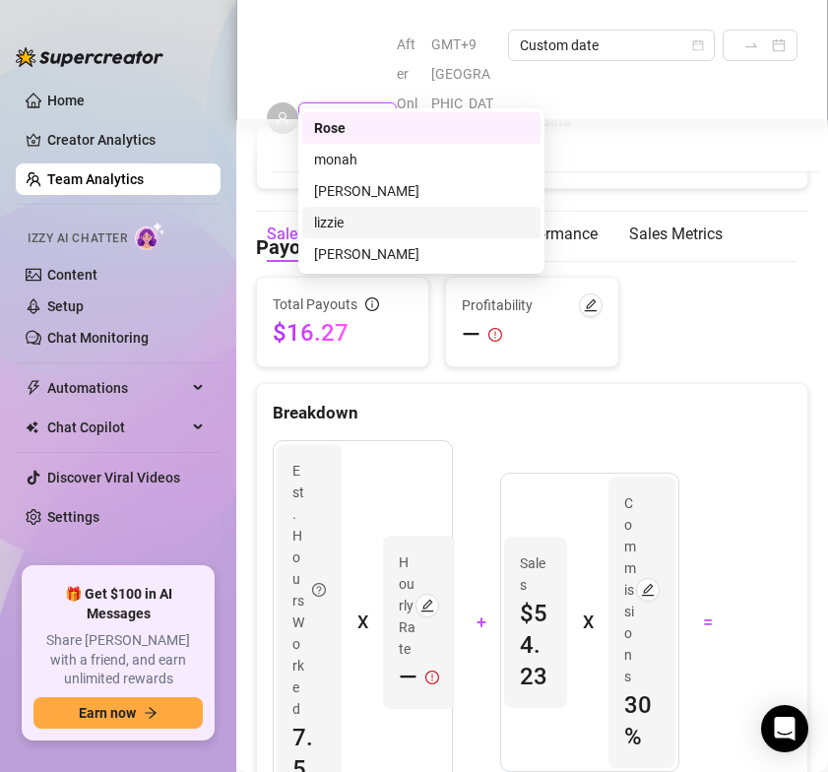
click at [354, 225] on div "lizzie" at bounding box center [421, 223] width 215 height 22
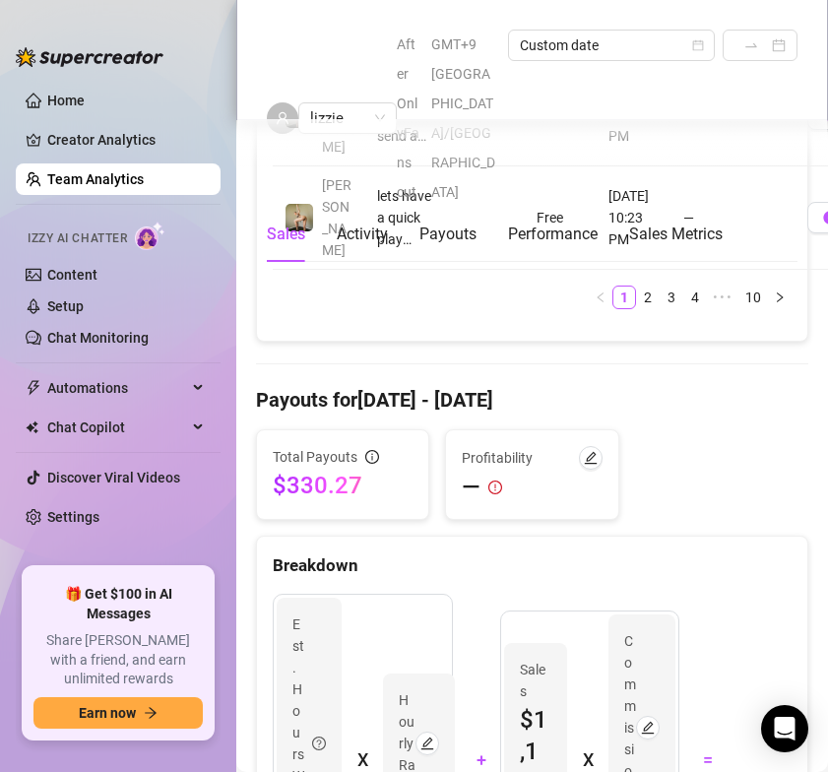
scroll to position [2467, 0]
